Goal: Transaction & Acquisition: Download file/media

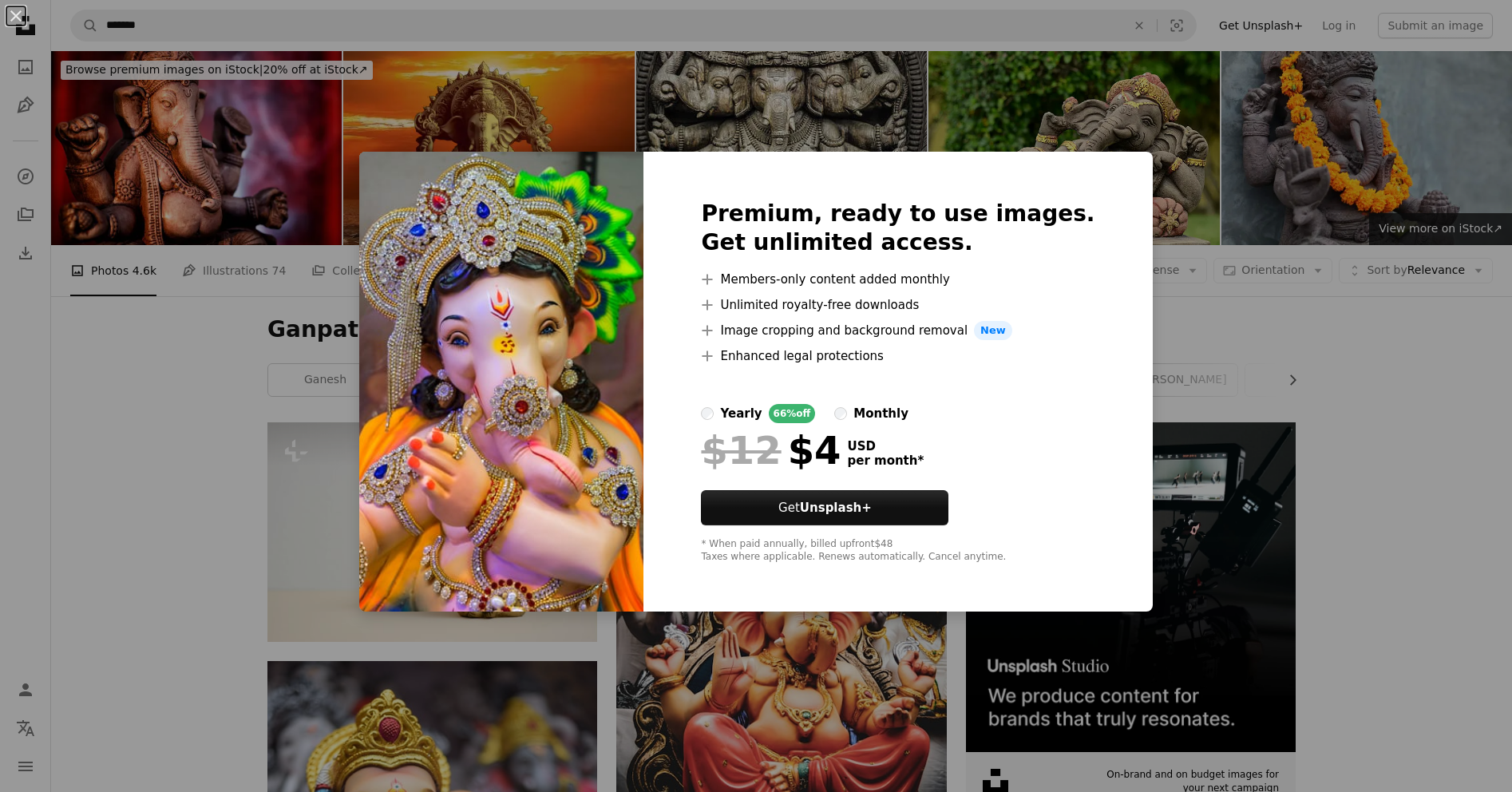
scroll to position [878, 0]
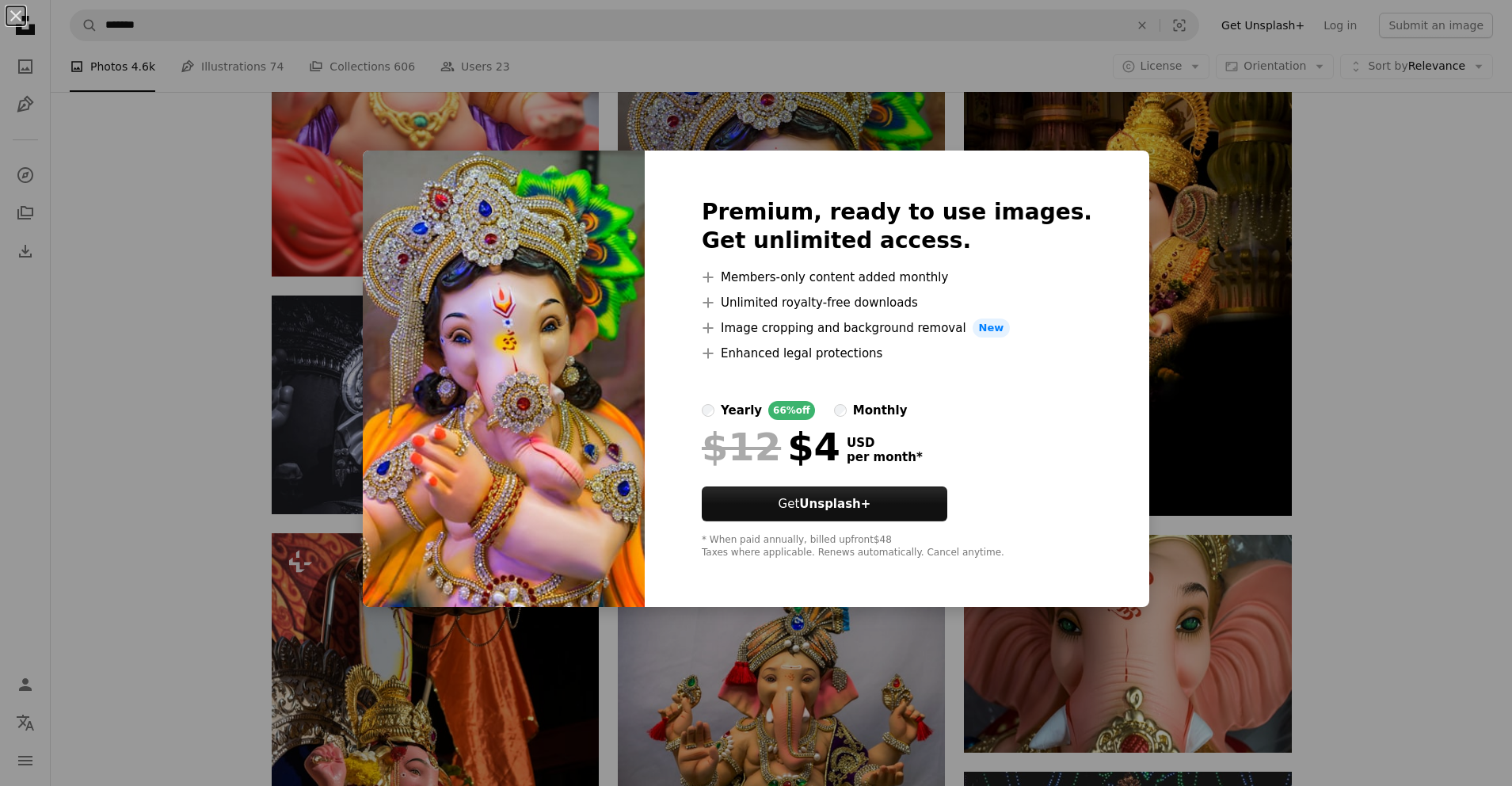
click at [1126, 123] on div "An X shape Premium, ready to use images. Get unlimited access. A plus sign Memb…" at bounding box center [756, 393] width 1512 height 786
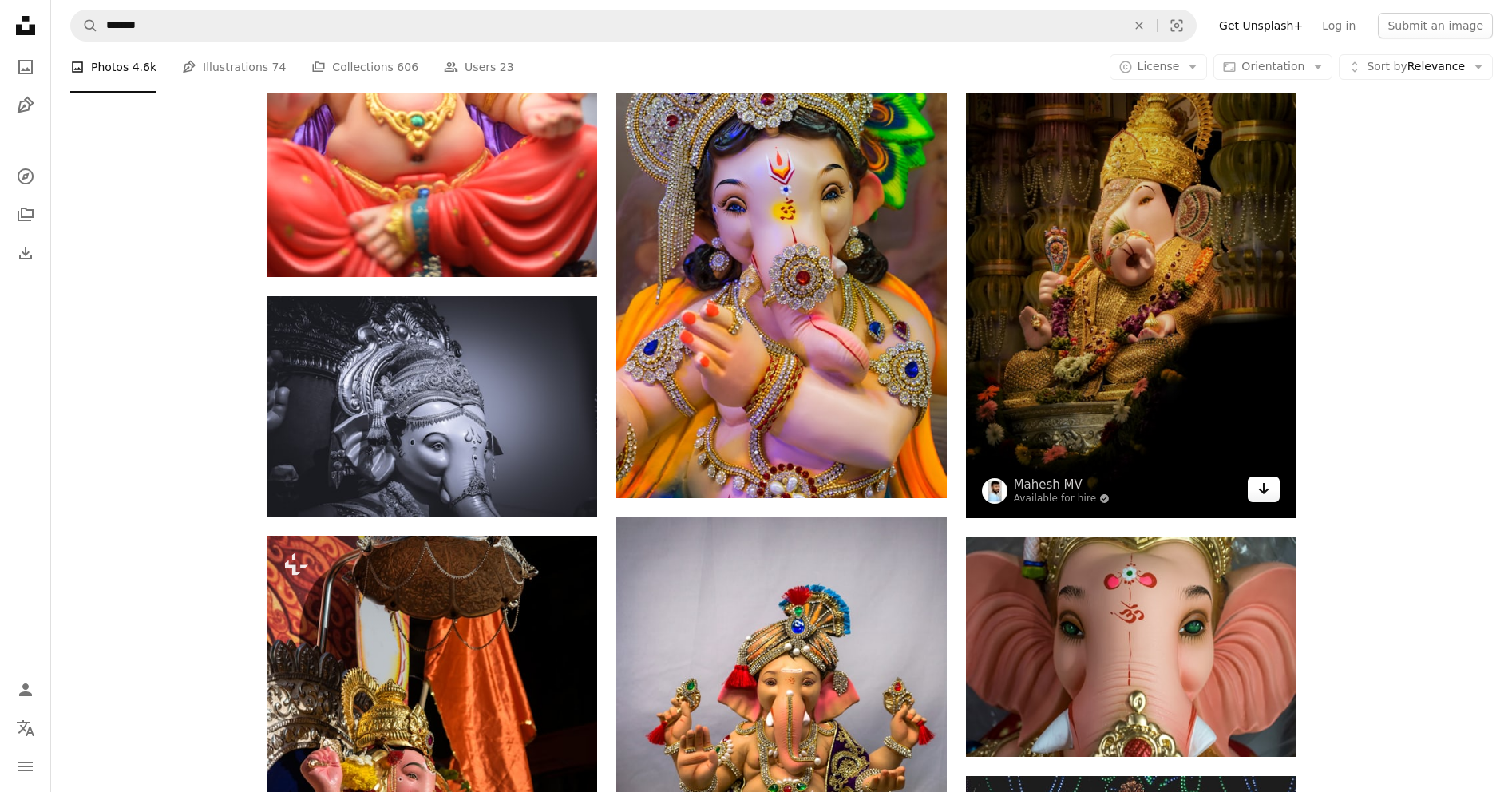
click at [1267, 488] on icon "Arrow pointing down" at bounding box center [1264, 488] width 13 height 19
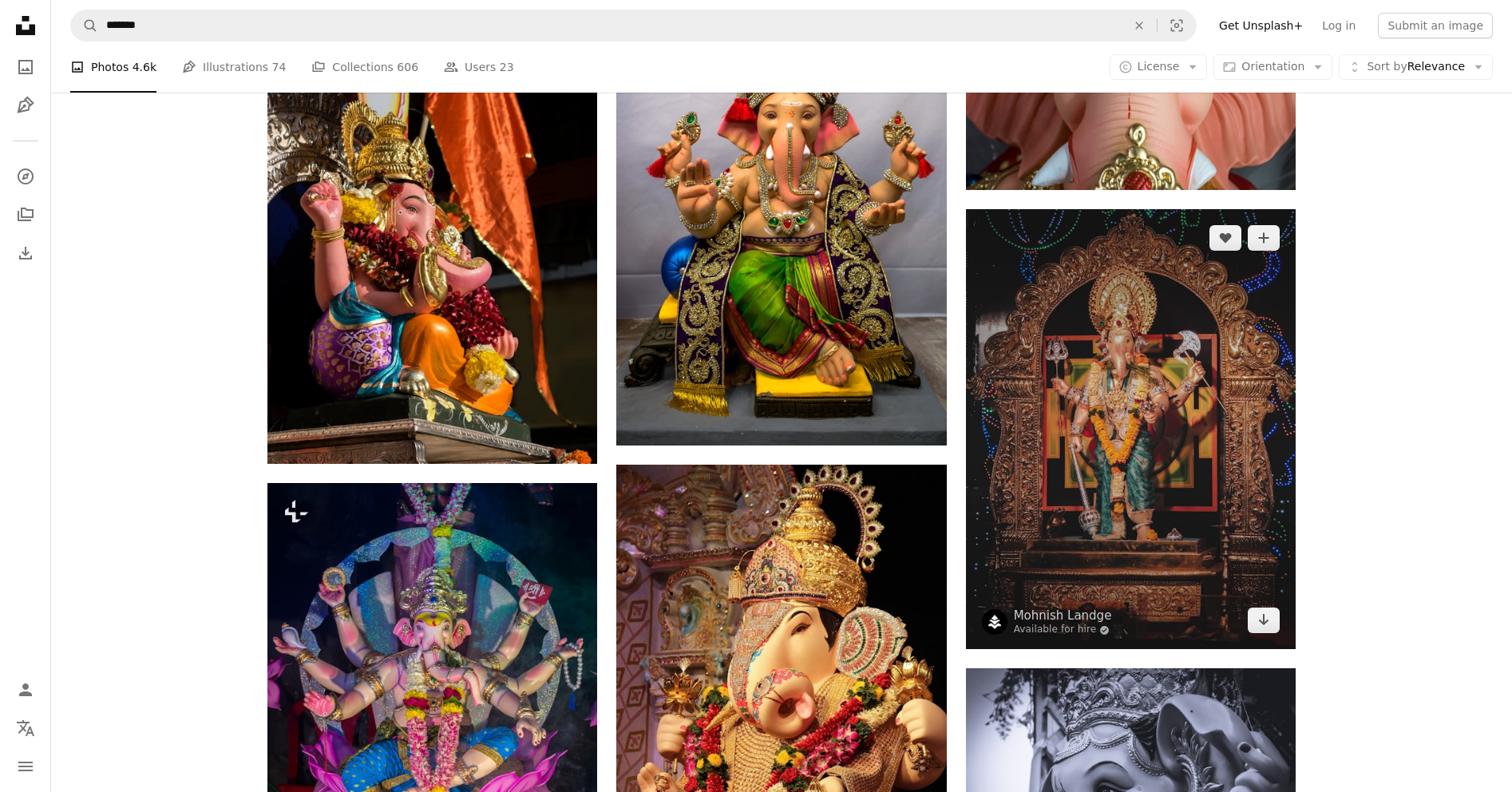
scroll to position [1437, 0]
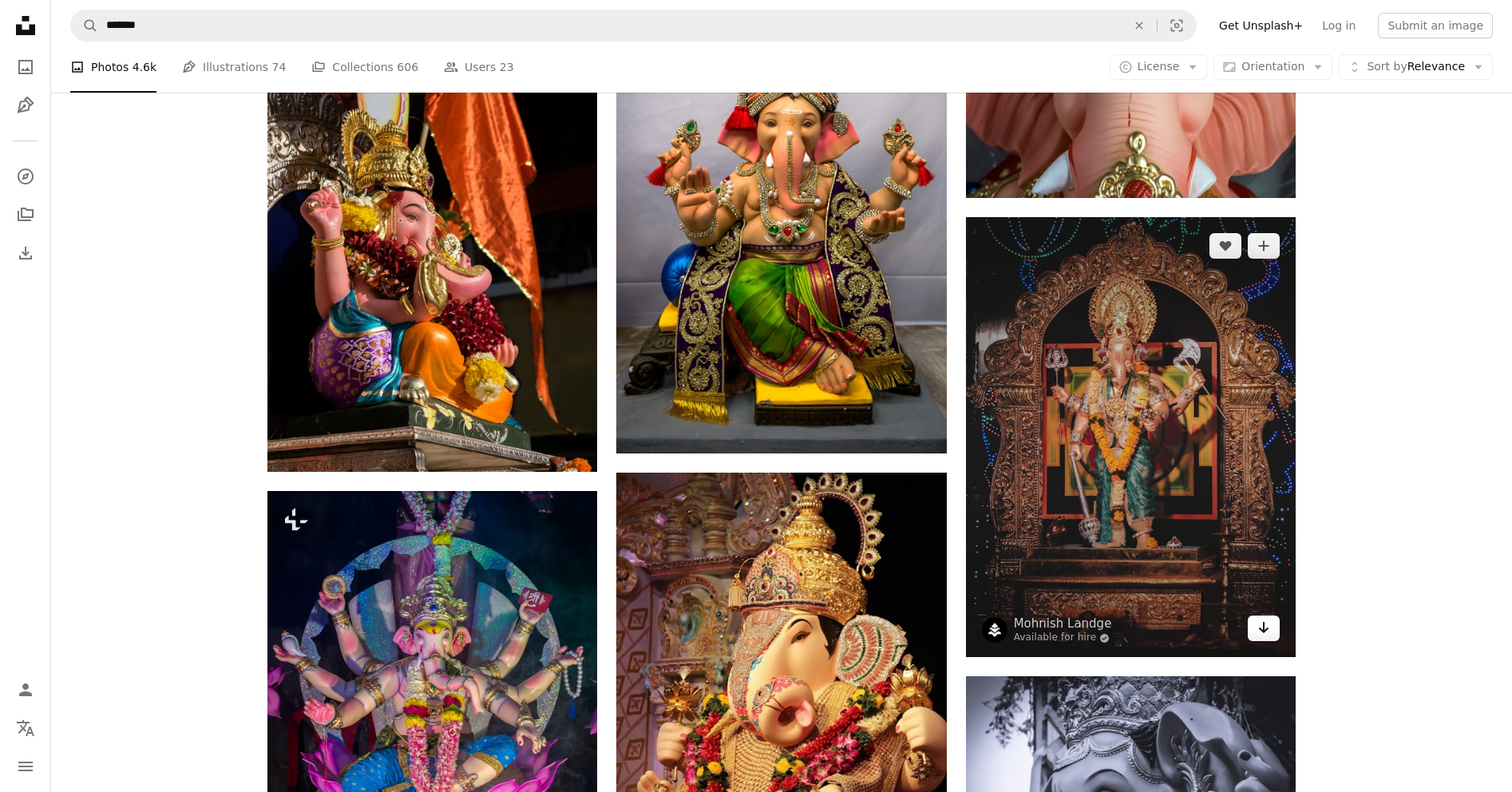
click at [1263, 628] on icon "Arrow pointing down" at bounding box center [1264, 627] width 13 height 19
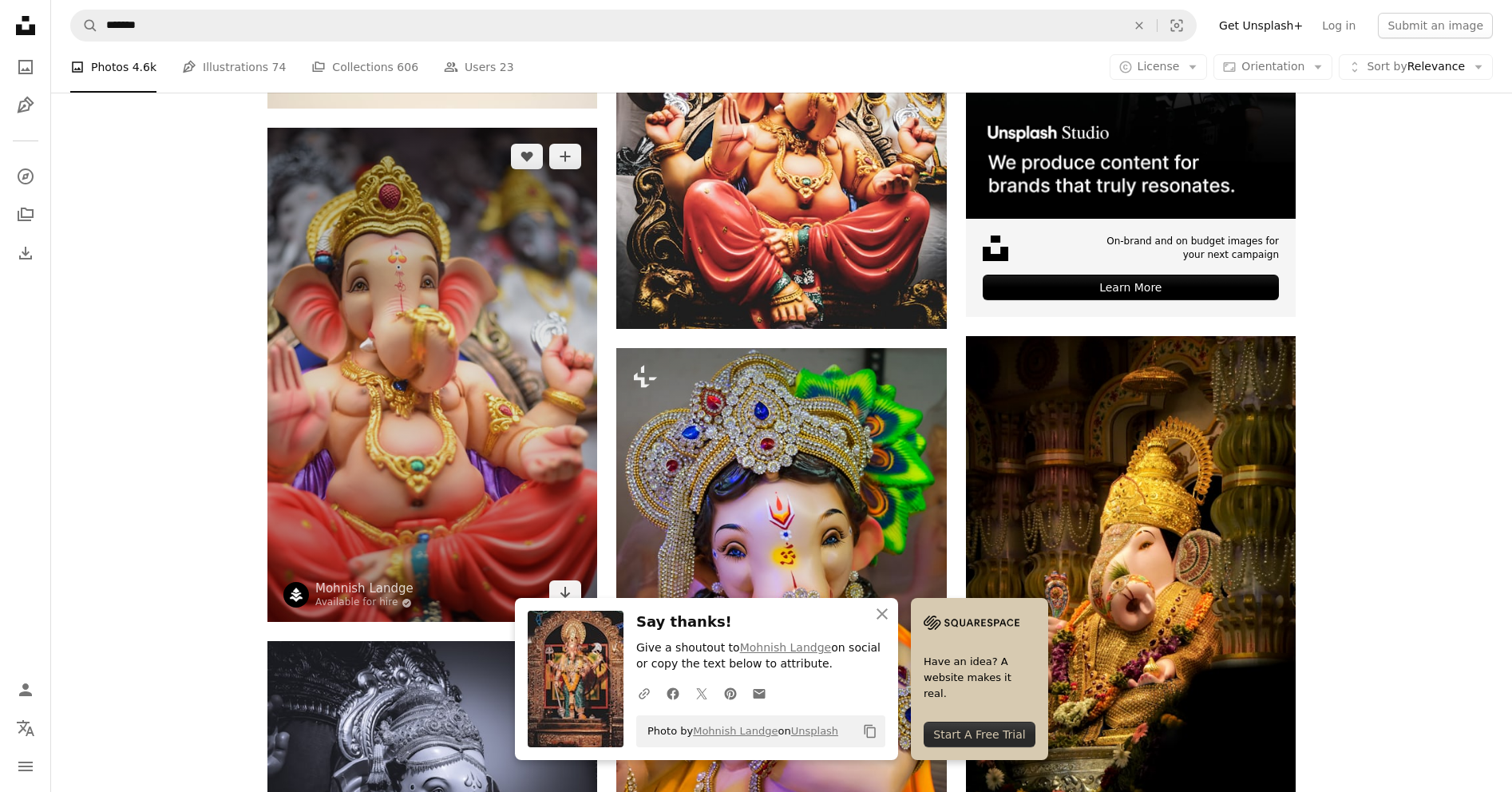
scroll to position [399, 0]
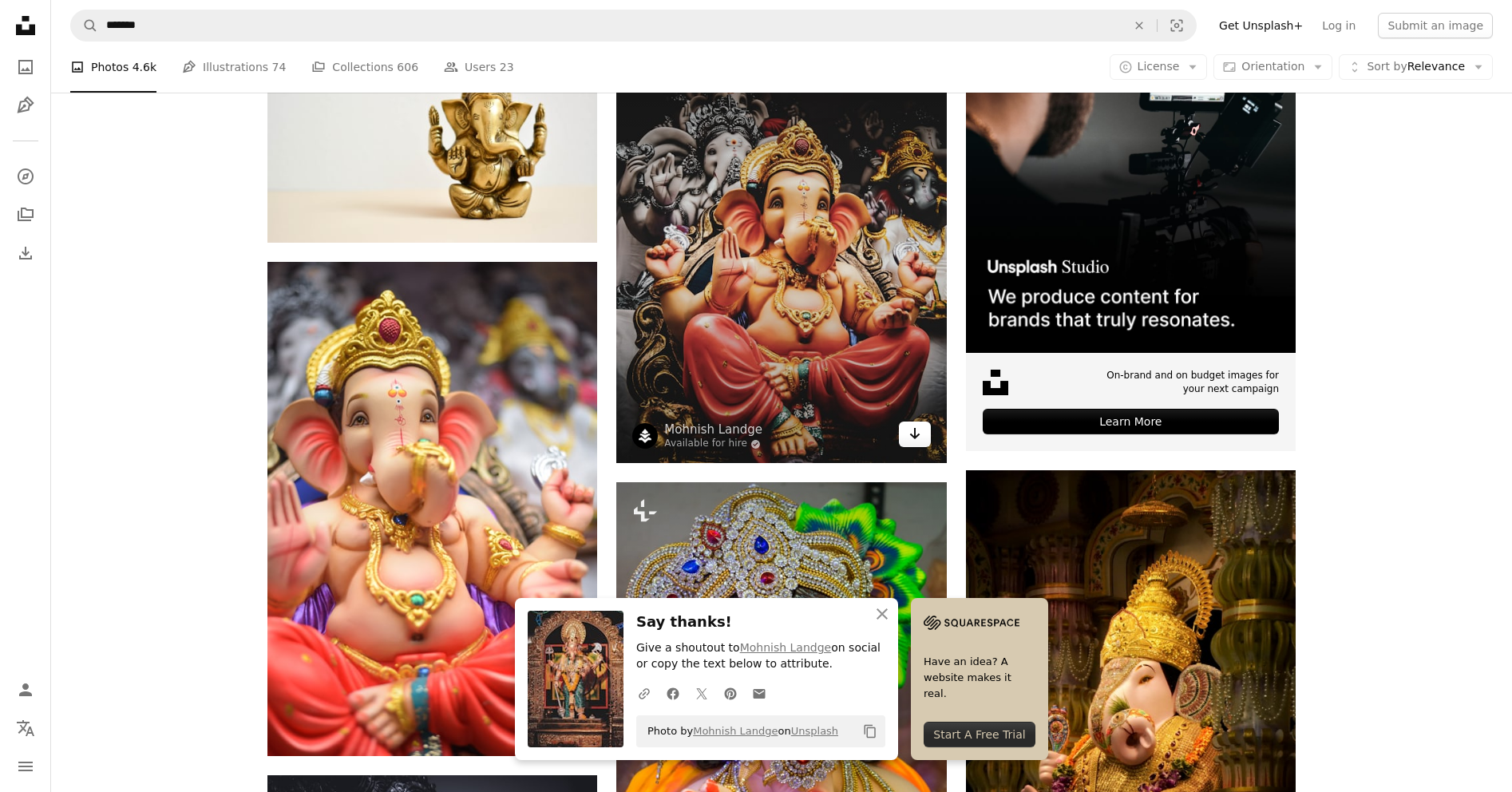
click at [910, 429] on icon "Arrow pointing down" at bounding box center [915, 433] width 13 height 19
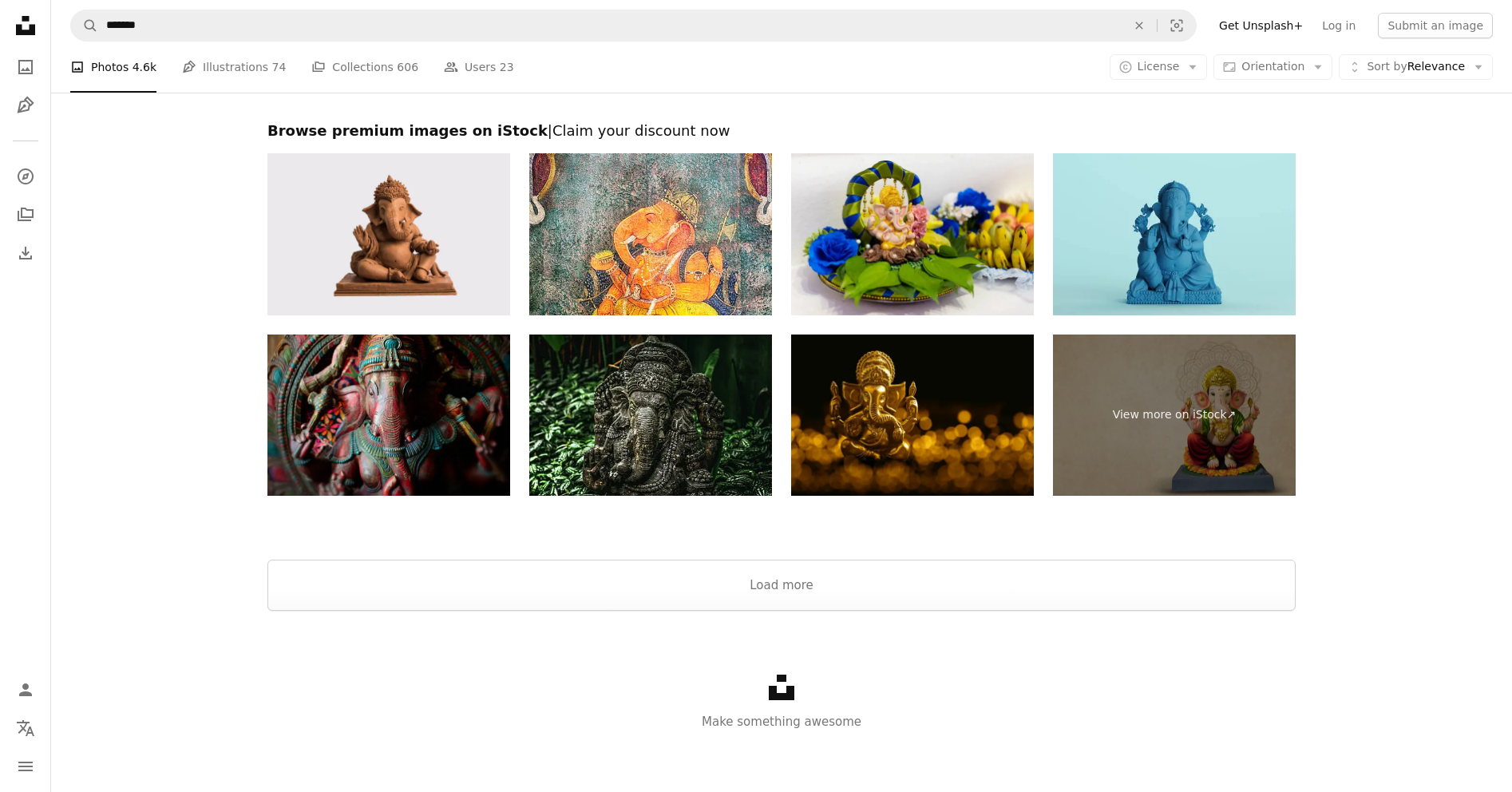
scroll to position [3485, 0]
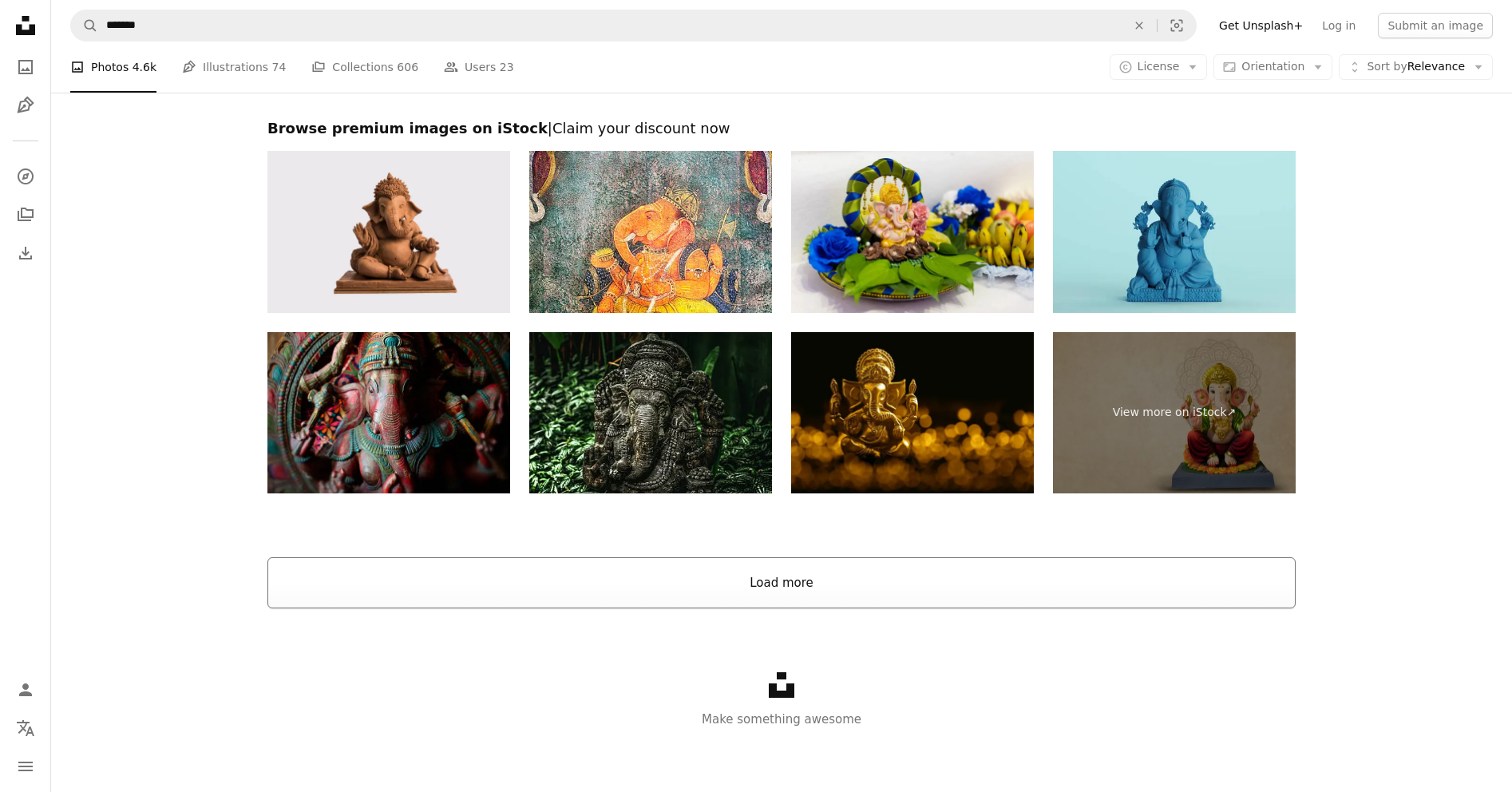
click at [783, 584] on button "Load more" at bounding box center [781, 583] width 1028 height 51
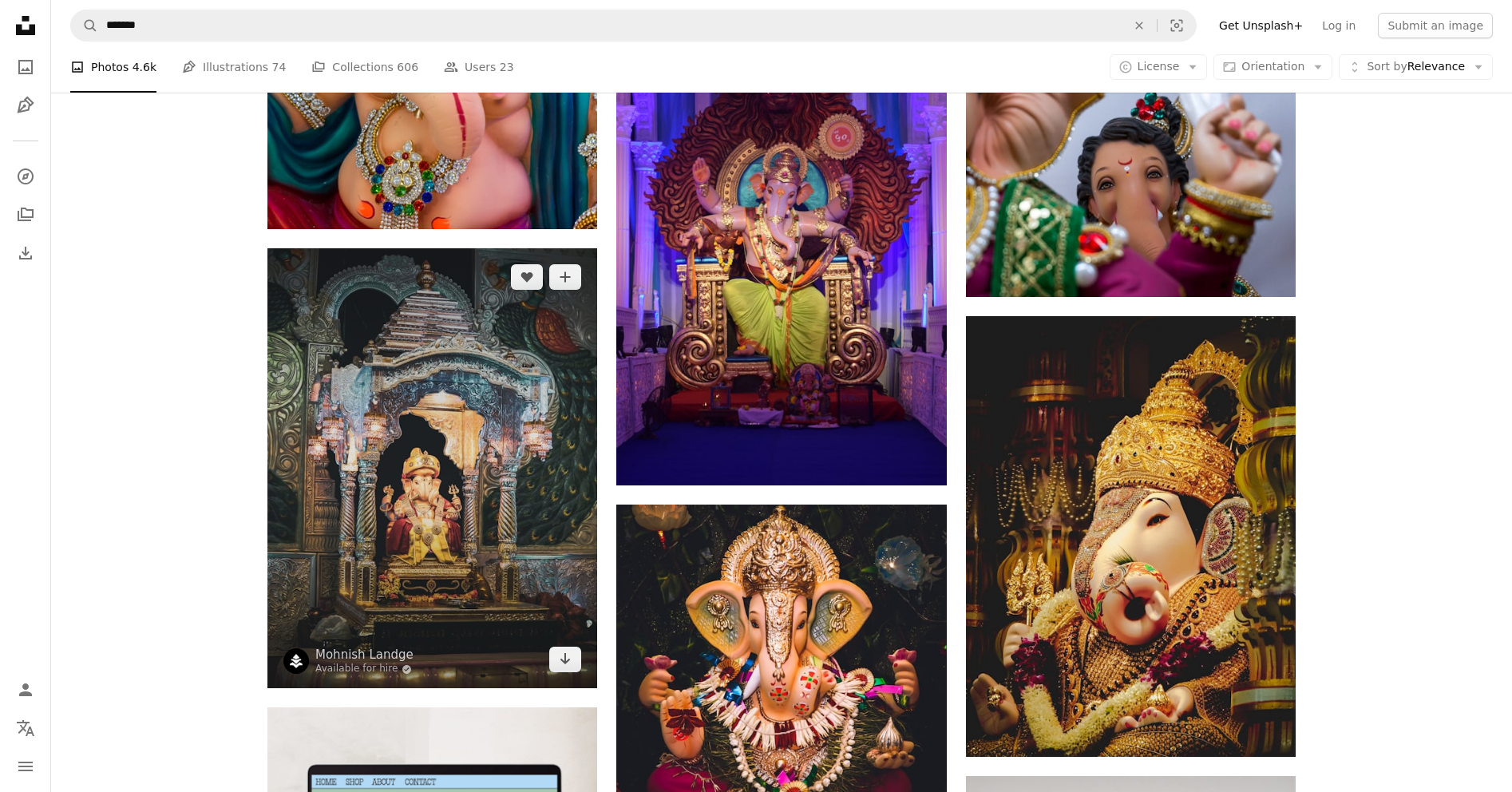
scroll to position [3725, 0]
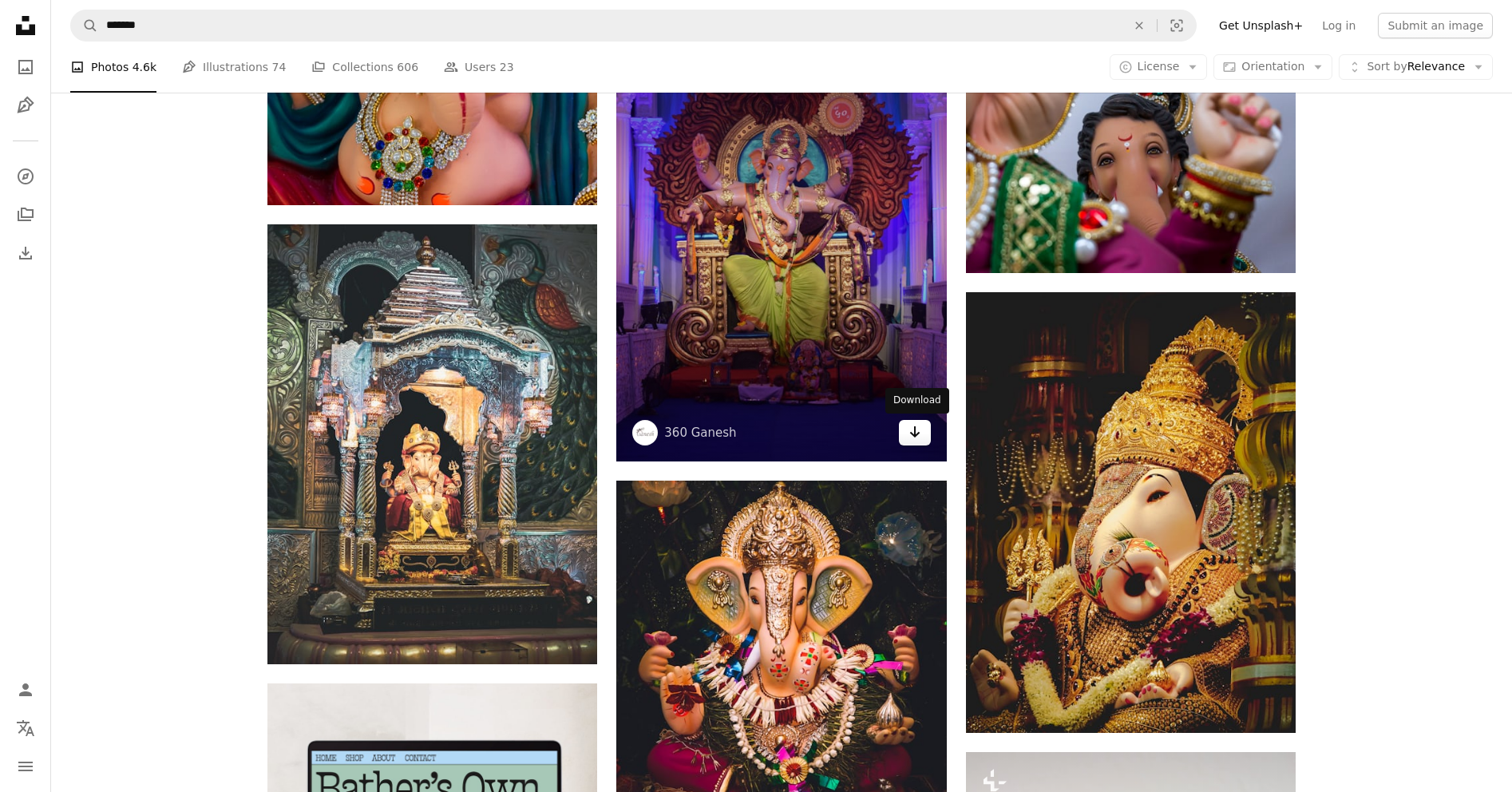
click at [919, 435] on icon "Arrow pointing down" at bounding box center [915, 431] width 13 height 19
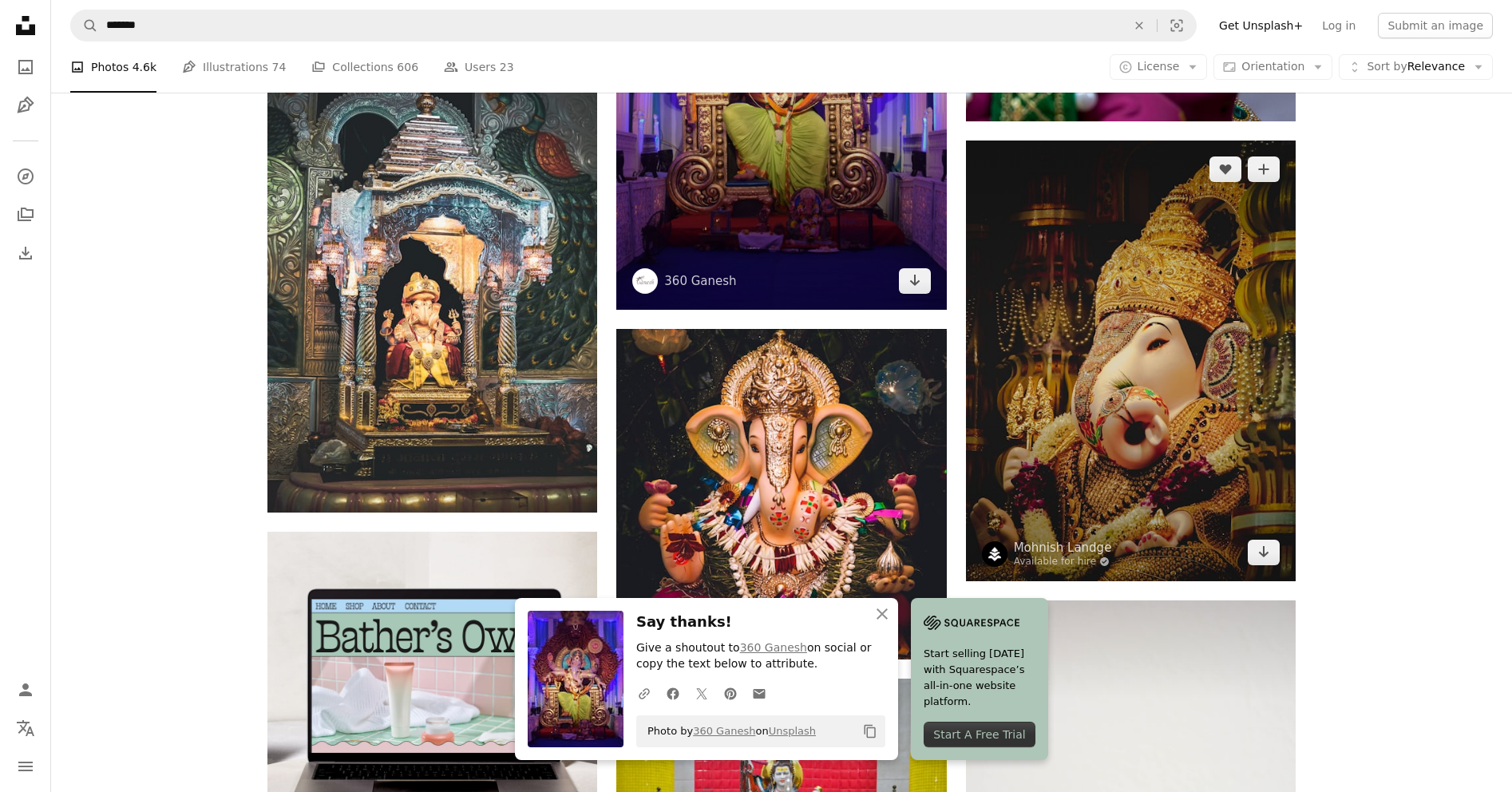
scroll to position [3885, 0]
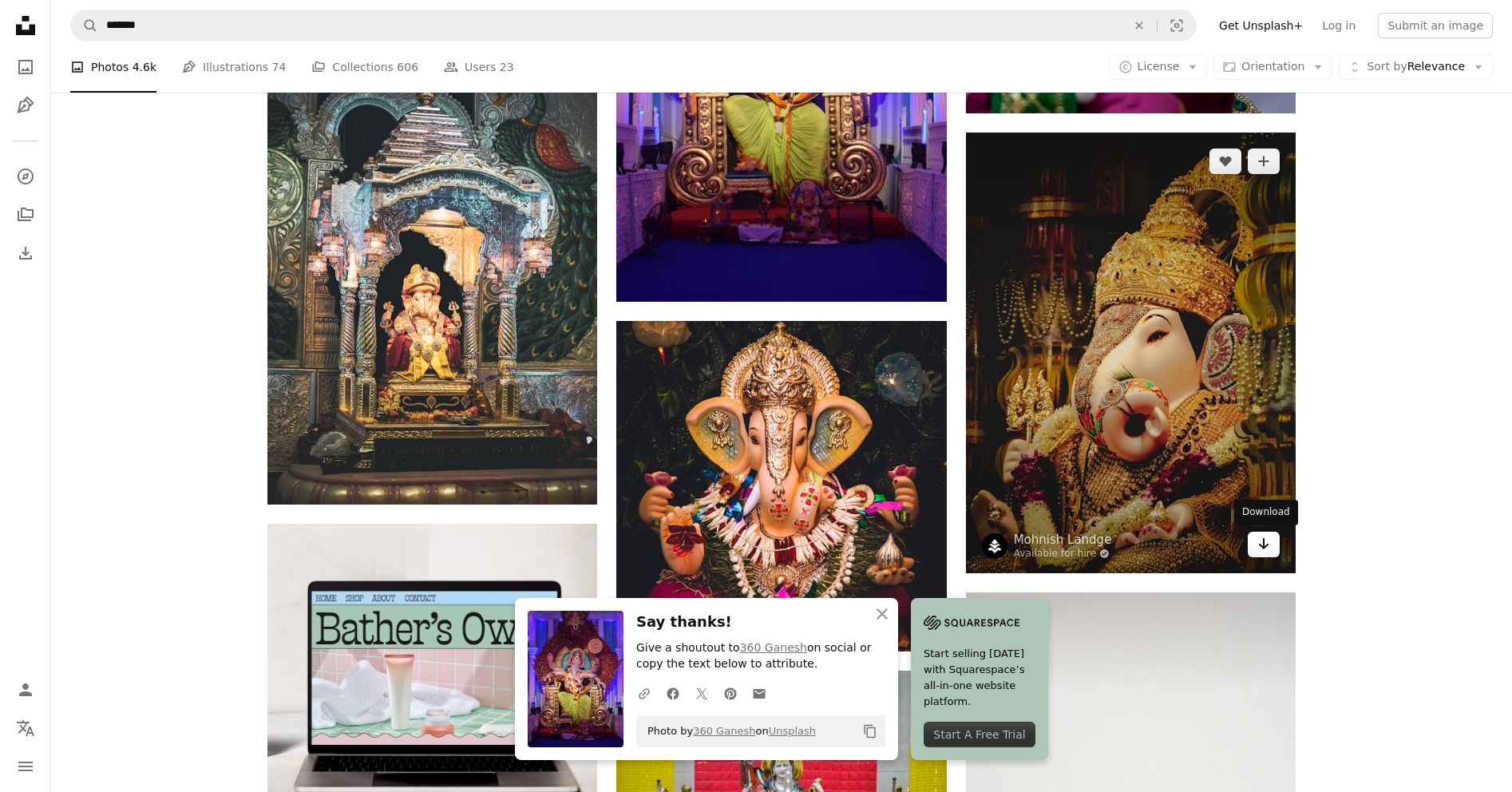
click at [1266, 548] on icon "Arrow pointing down" at bounding box center [1264, 543] width 13 height 19
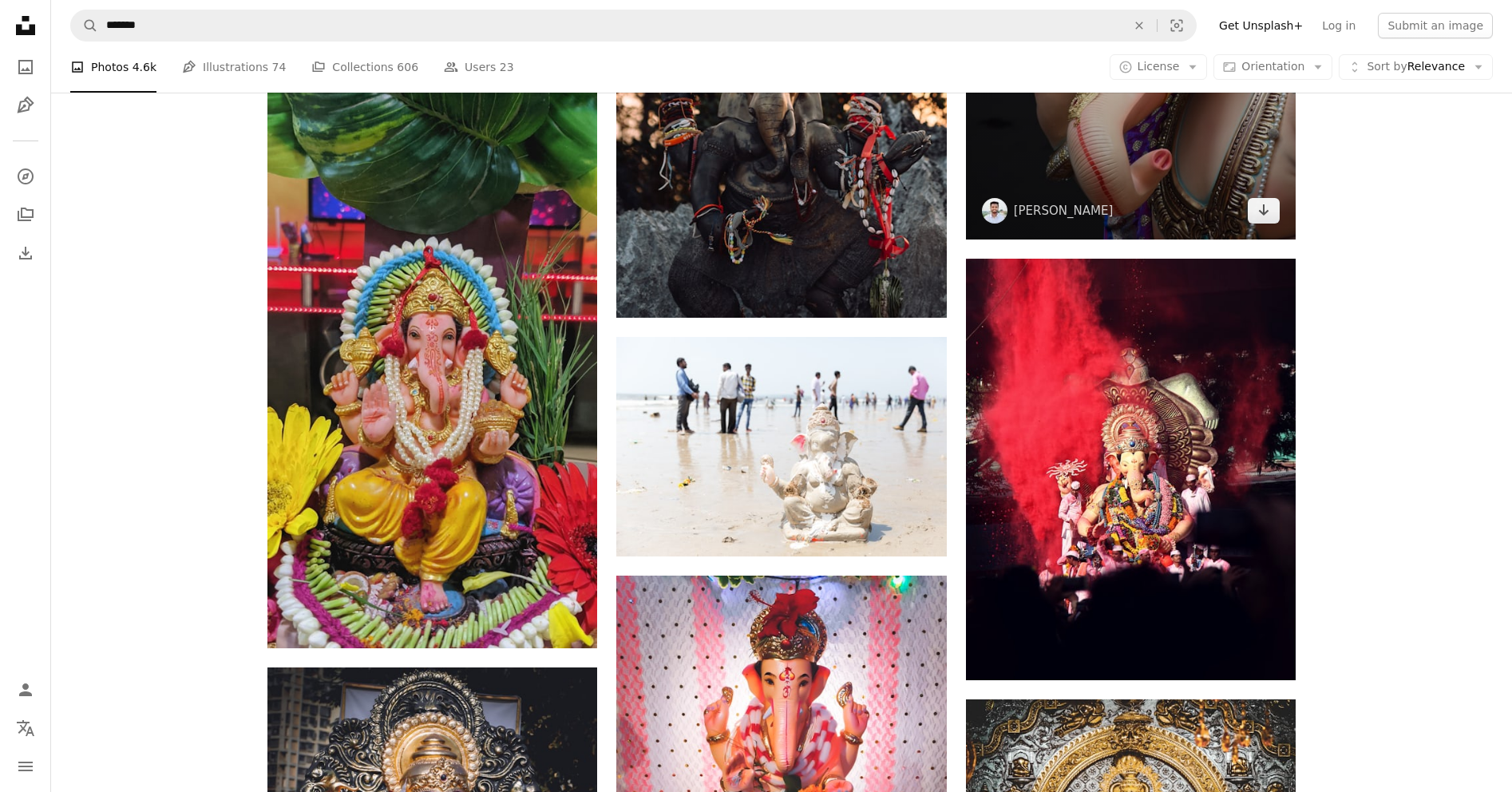
scroll to position [6918, 0]
